Goal: Obtain resource: Obtain resource

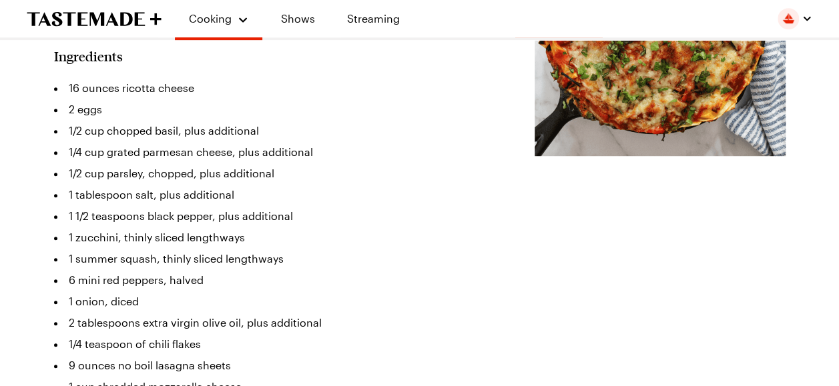
type textarea "x"
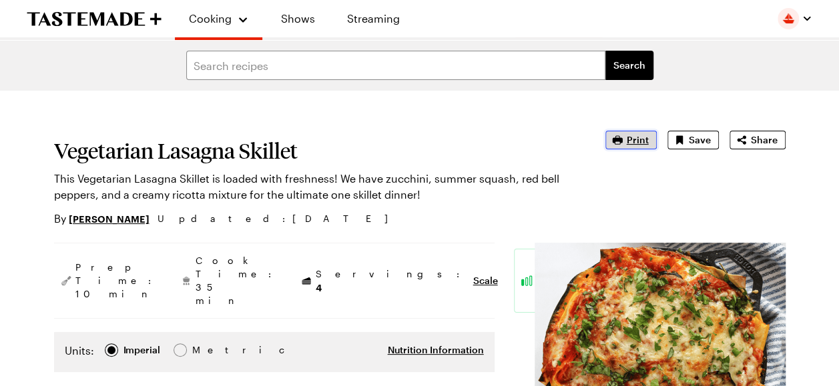
click at [619, 139] on icon "button" at bounding box center [617, 139] width 10 height 9
